Goal: Transaction & Acquisition: Download file/media

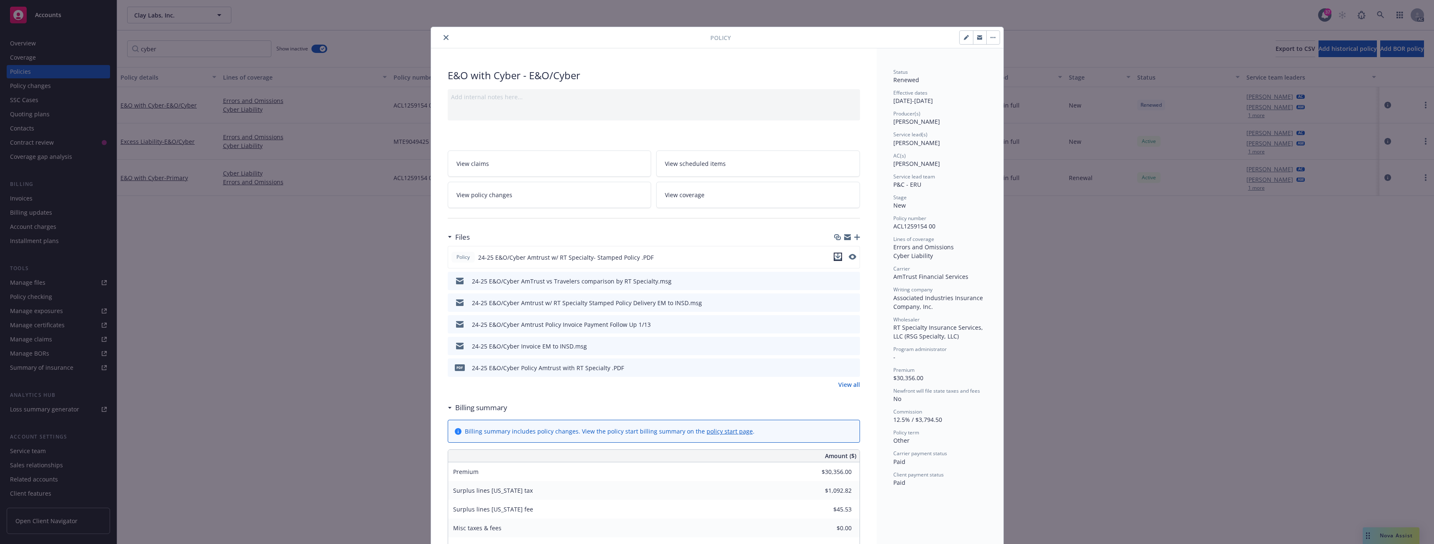
click at [835, 258] on icon "download file" at bounding box center [838, 257] width 7 height 7
